Goal: Navigation & Orientation: Find specific page/section

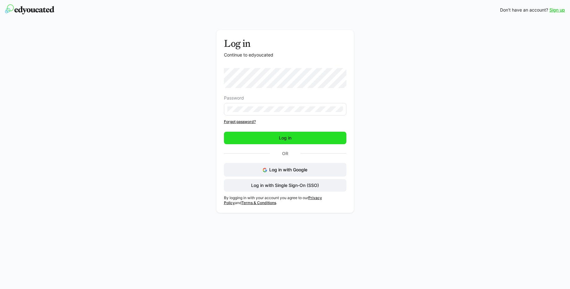
click at [254, 141] on span "Log in" at bounding box center [285, 138] width 123 height 13
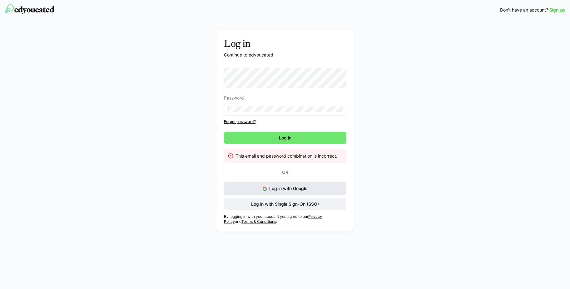
click at [307, 185] on button "Log in with Google" at bounding box center [285, 189] width 123 height 14
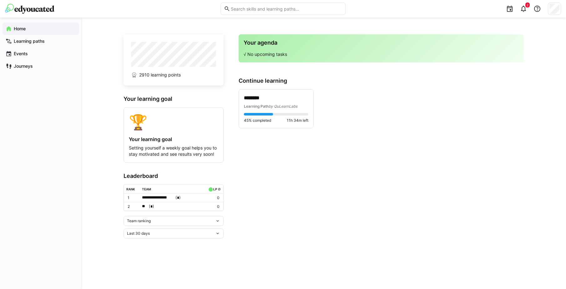
click at [155, 223] on div "Team ranking" at bounding box center [171, 221] width 88 height 4
